Goal: Task Accomplishment & Management: Use online tool/utility

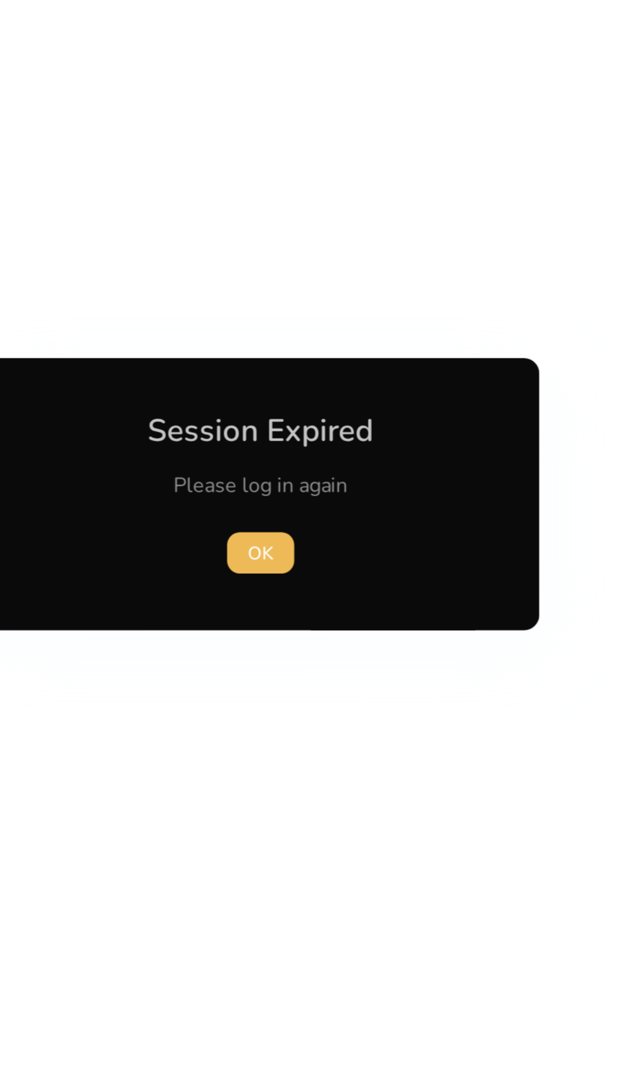
click at [314, 566] on span "OK" at bounding box center [316, 570] width 13 height 14
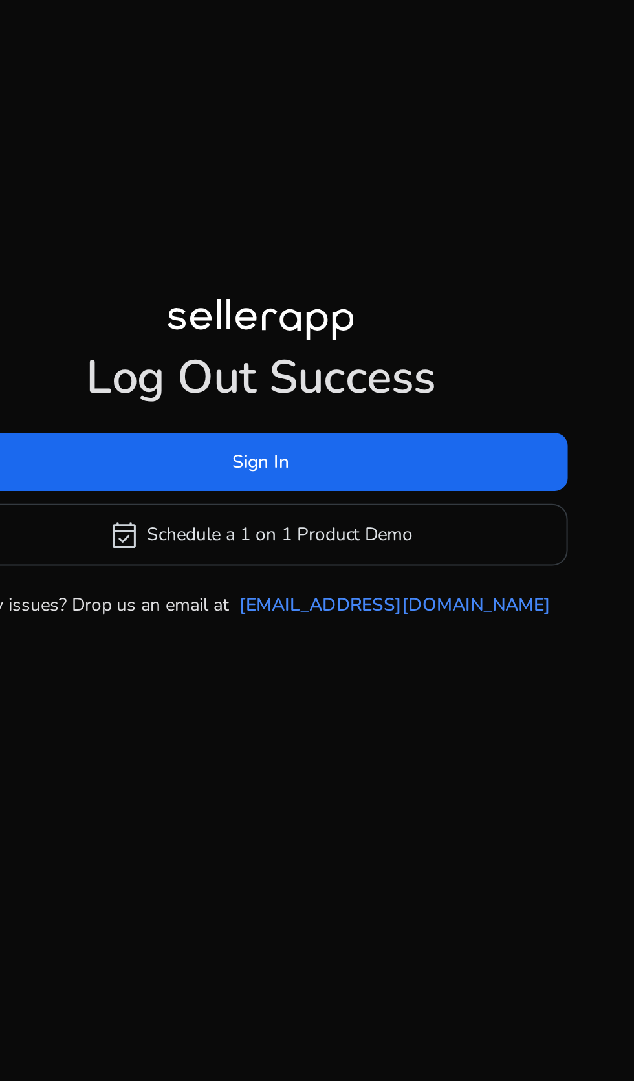
click at [286, 539] on span at bounding box center [317, 523] width 307 height 31
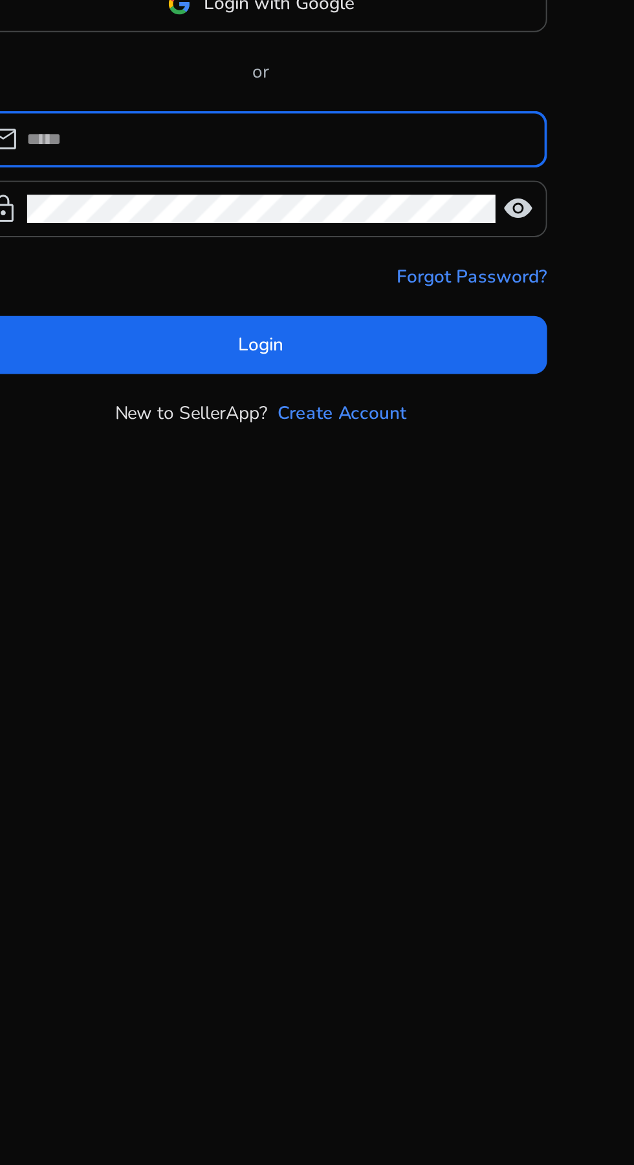
click at [232, 590] on input at bounding box center [325, 583] width 250 height 14
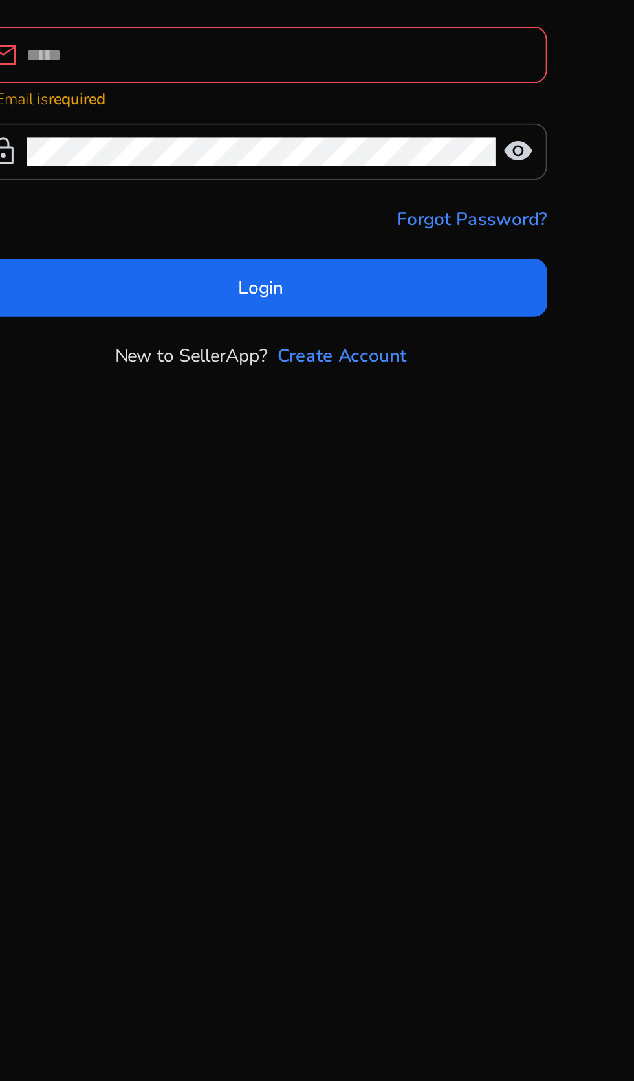
type input "**********"
click button "Login" at bounding box center [317, 650] width 286 height 29
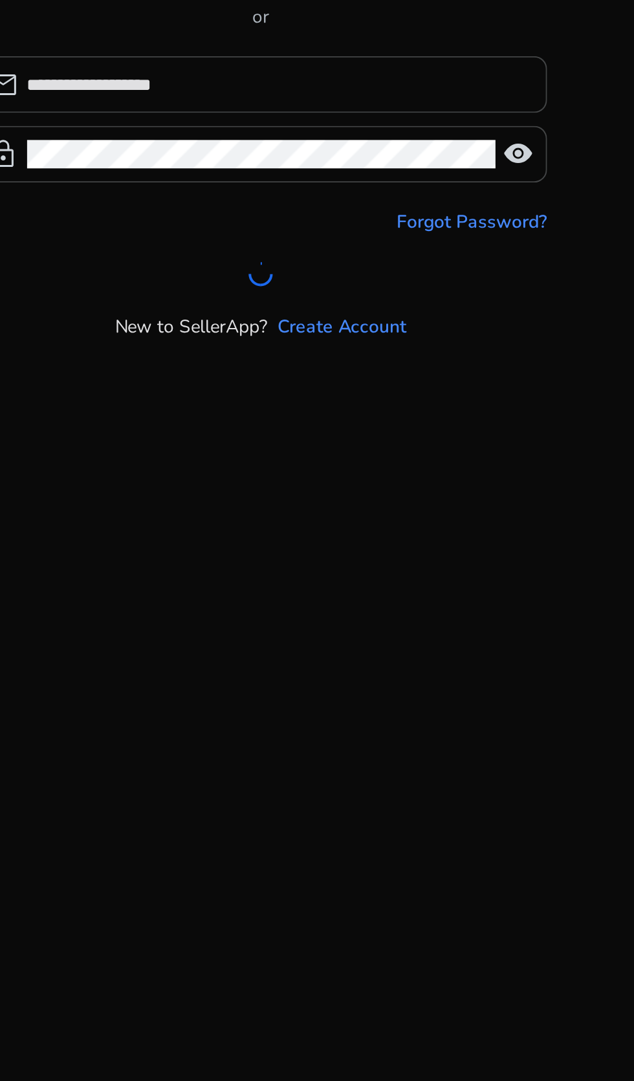
scroll to position [15, 0]
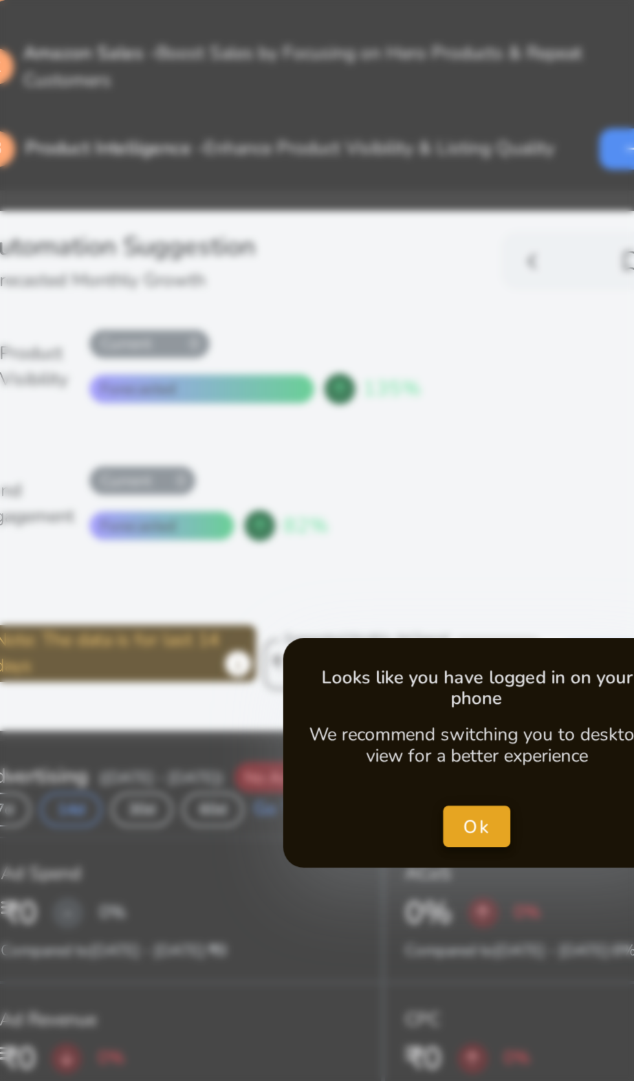
click at [316, 545] on span "Ok" at bounding box center [317, 539] width 14 height 14
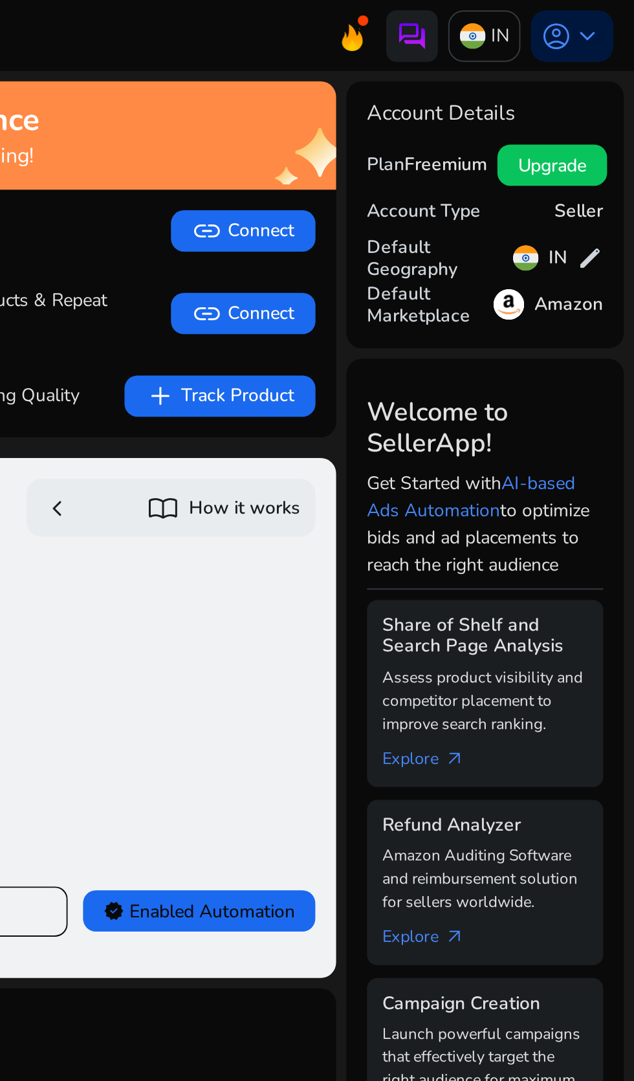
click at [562, 17] on p "IN" at bounding box center [566, 17] width 9 height 23
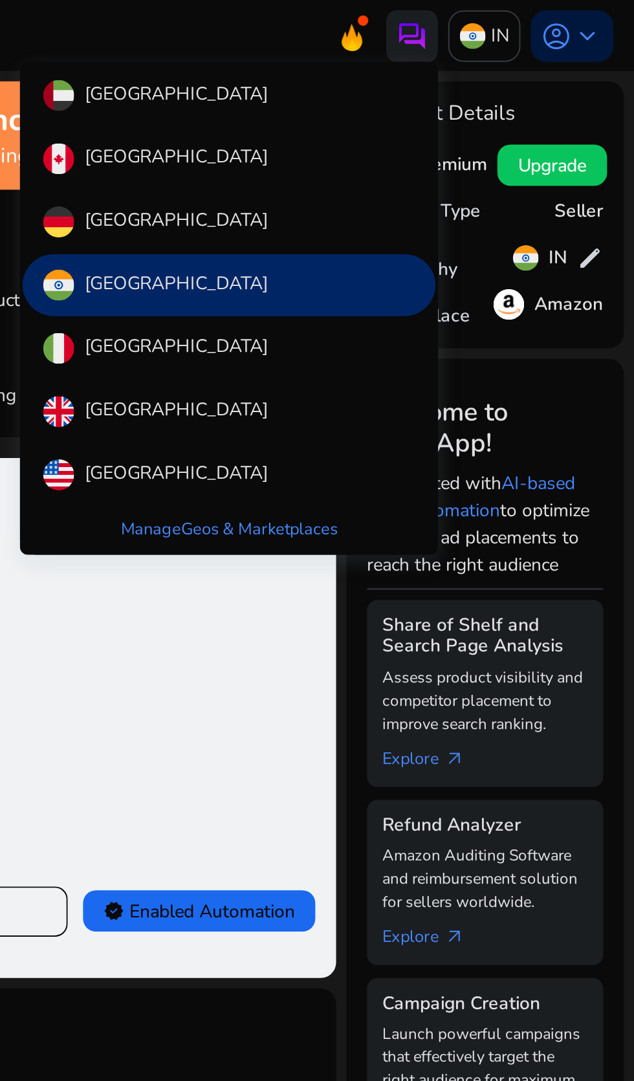
click at [365, 232] on p "United States" at bounding box center [404, 238] width 92 height 16
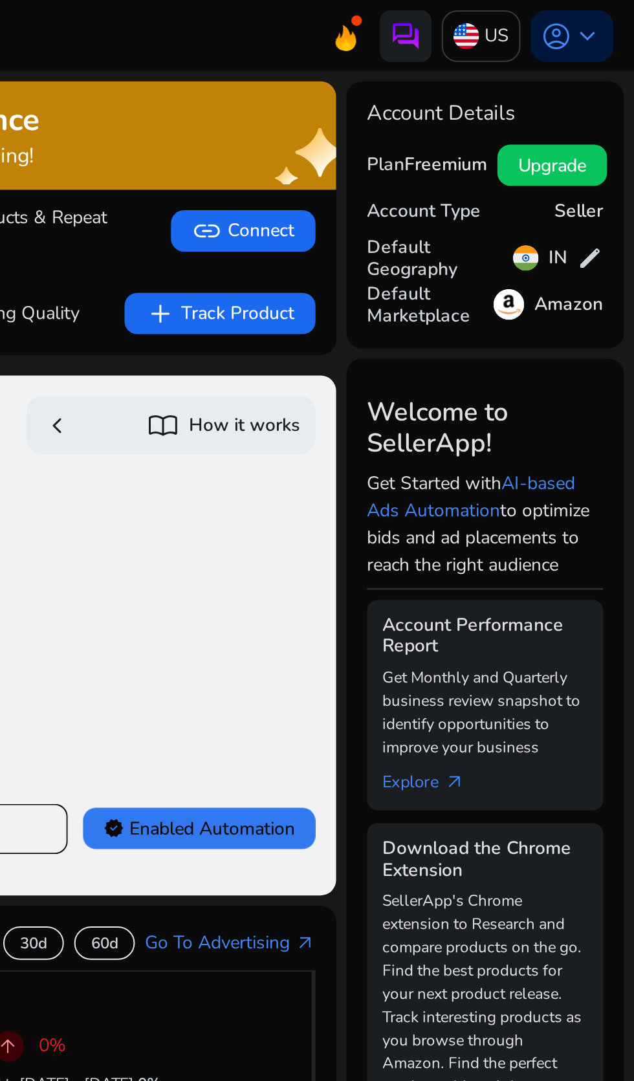
click at [433, 417] on span "verified Enabled Automation" at bounding box center [416, 416] width 96 height 14
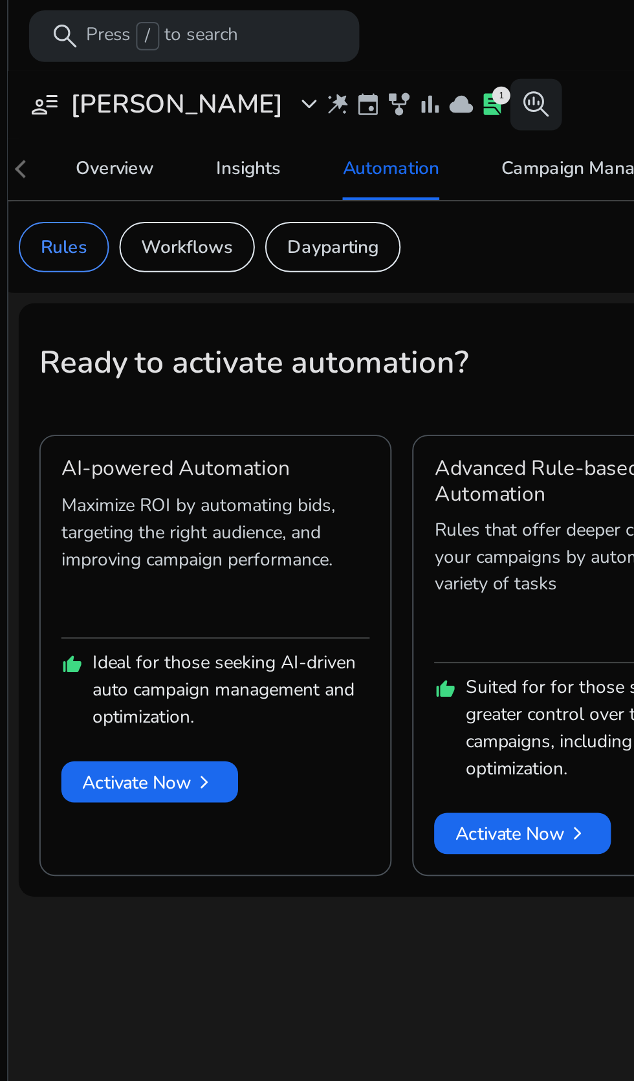
click at [195, 54] on span "expand_more" at bounding box center [203, 53] width 16 height 16
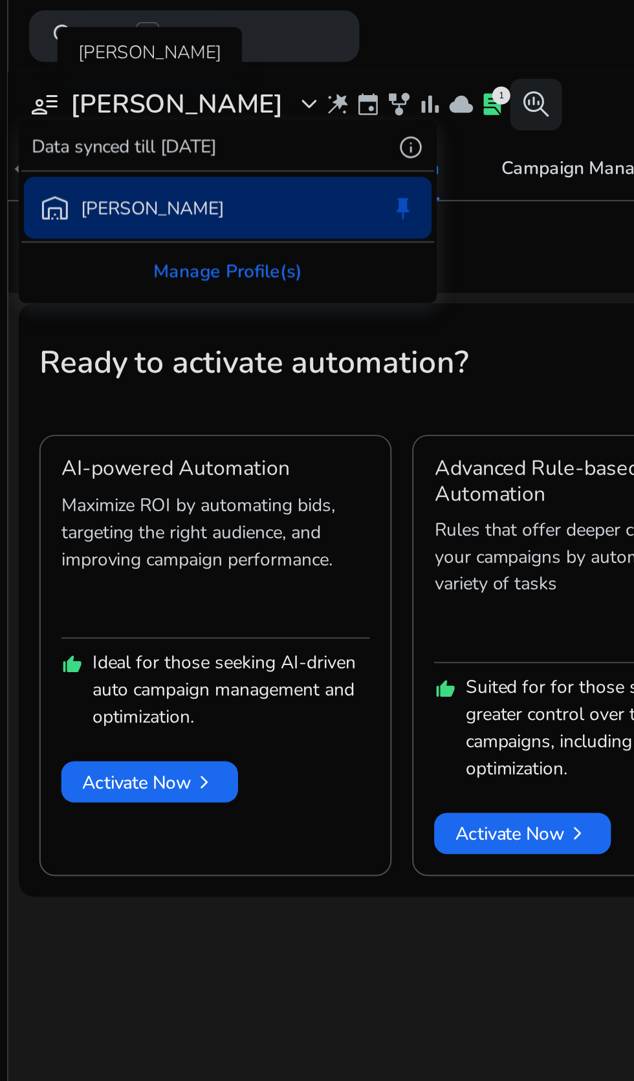
click at [160, 61] on div "Data synced till Aug 28, 2025 info" at bounding box center [161, 73] width 207 height 24
click at [189, 49] on div at bounding box center [317, 540] width 634 height 1081
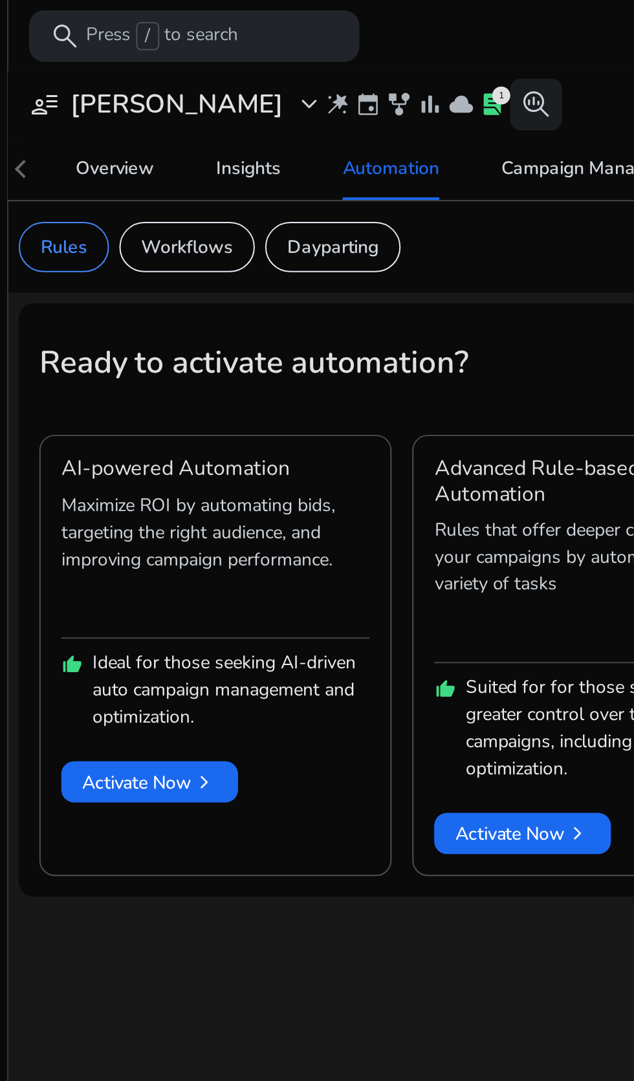
click at [257, 57] on span "bar_chart" at bounding box center [263, 52] width 13 height 13
click at [241, 52] on span "family_history" at bounding box center [247, 52] width 13 height 13
click at [303, 54] on button "search_insights" at bounding box center [316, 52] width 26 height 26
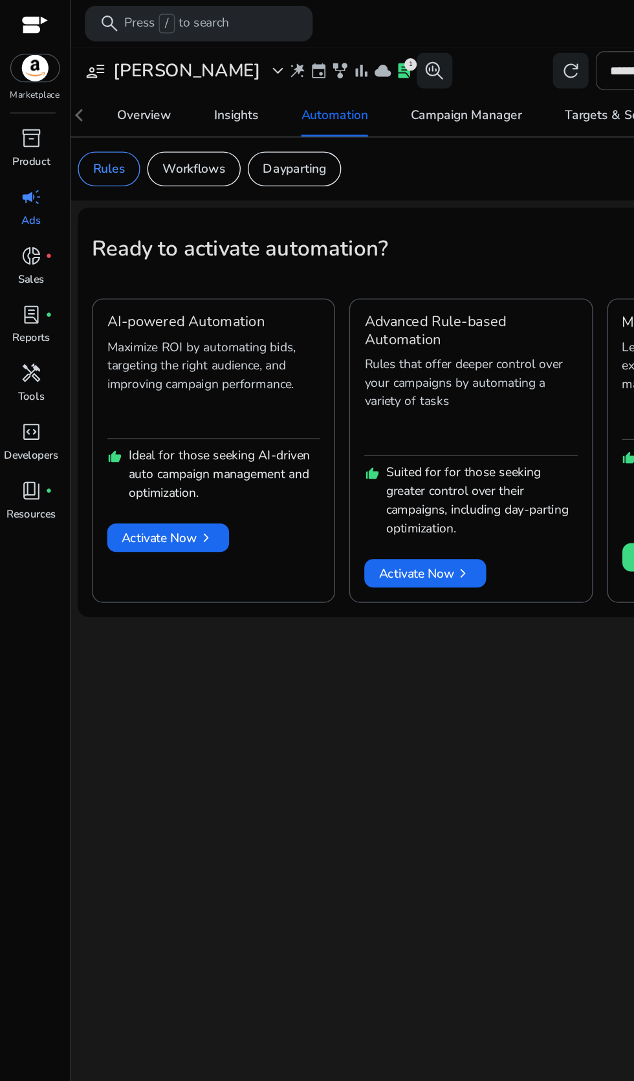
click at [25, 278] on span "handyman" at bounding box center [24, 273] width 16 height 16
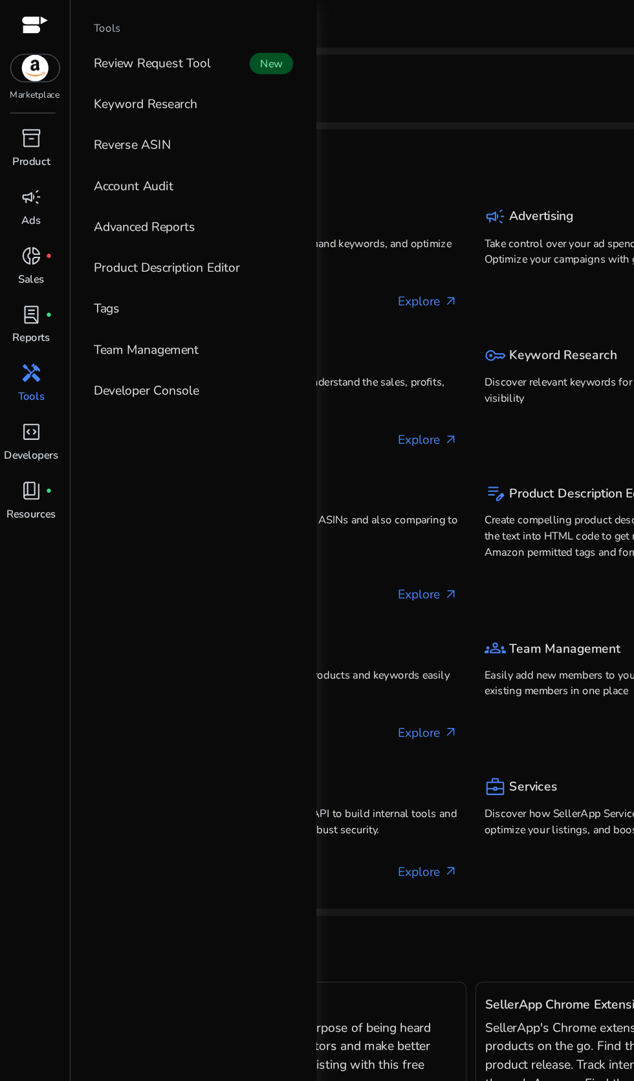
click at [96, 105] on p "Reverse ASIN" at bounding box center [97, 107] width 56 height 14
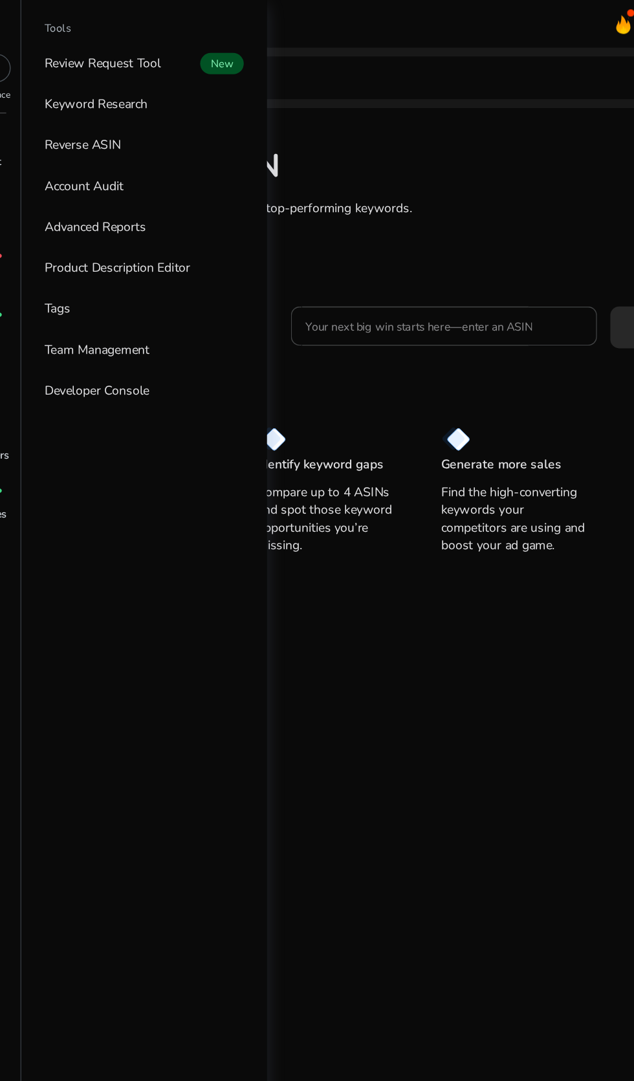
click at [398, 238] on input "Your next big win starts here—enter an ASIN" at bounding box center [359, 238] width 202 height 14
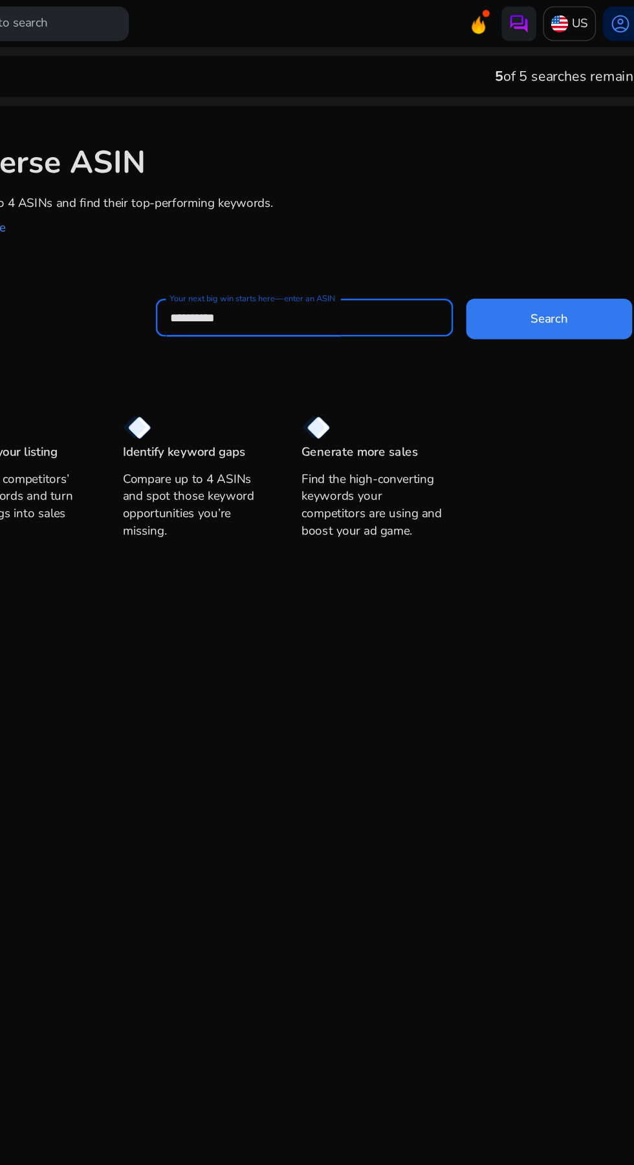
type input "**********"
click at [563, 236] on span at bounding box center [542, 238] width 124 height 31
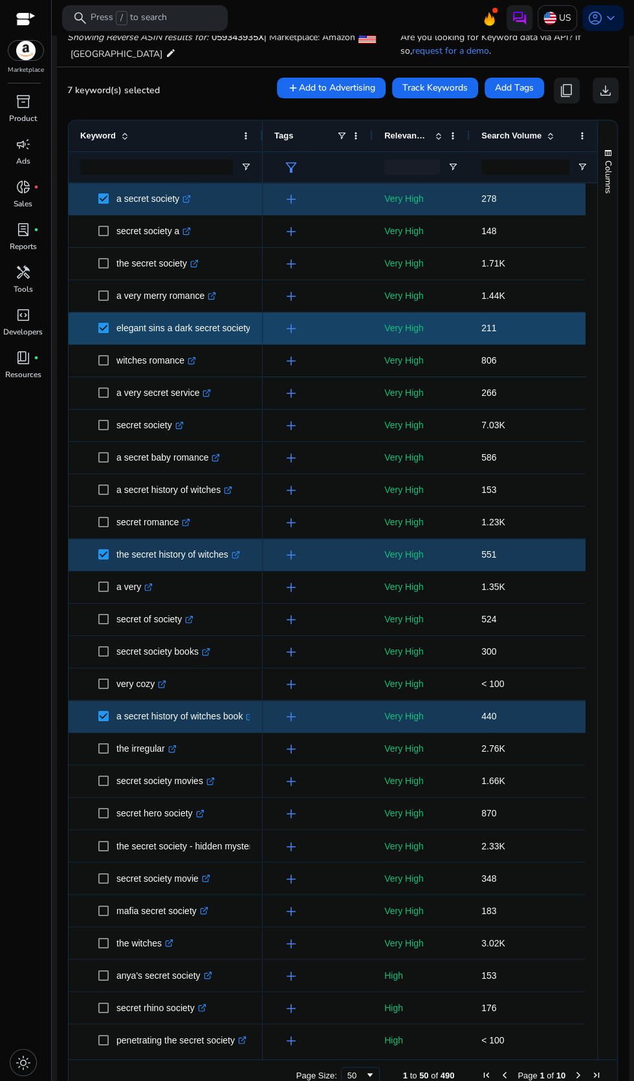
click at [559, 92] on span "content_copy" at bounding box center [567, 91] width 16 height 16
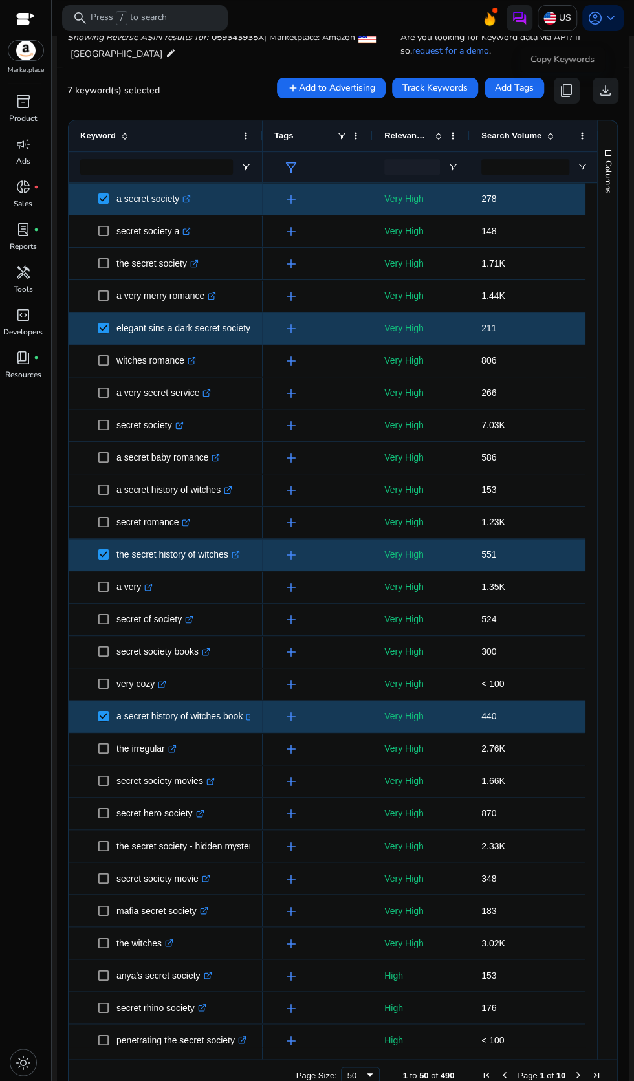
click at [559, 94] on span "content_copy" at bounding box center [567, 91] width 16 height 16
